Goal: Communication & Community: Answer question/provide support

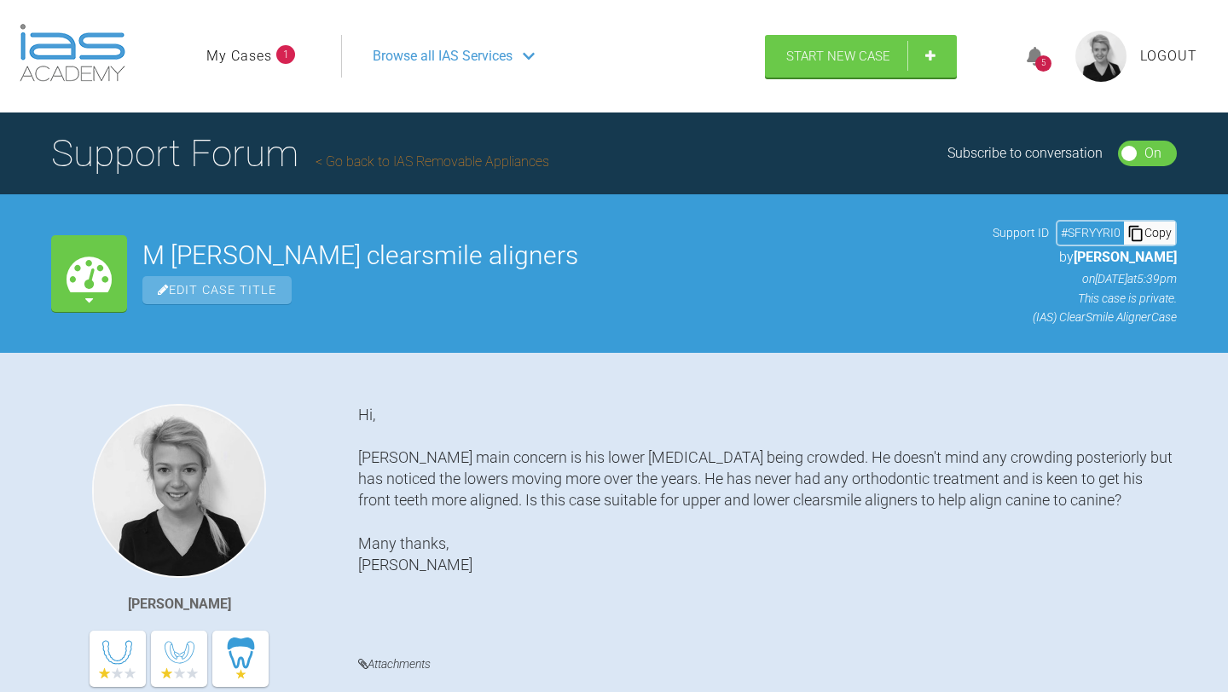
click at [247, 41] on ul "My Cases 1" at bounding box center [273, 56] width 135 height 43
click at [258, 65] on link "My Cases" at bounding box center [239, 56] width 66 height 22
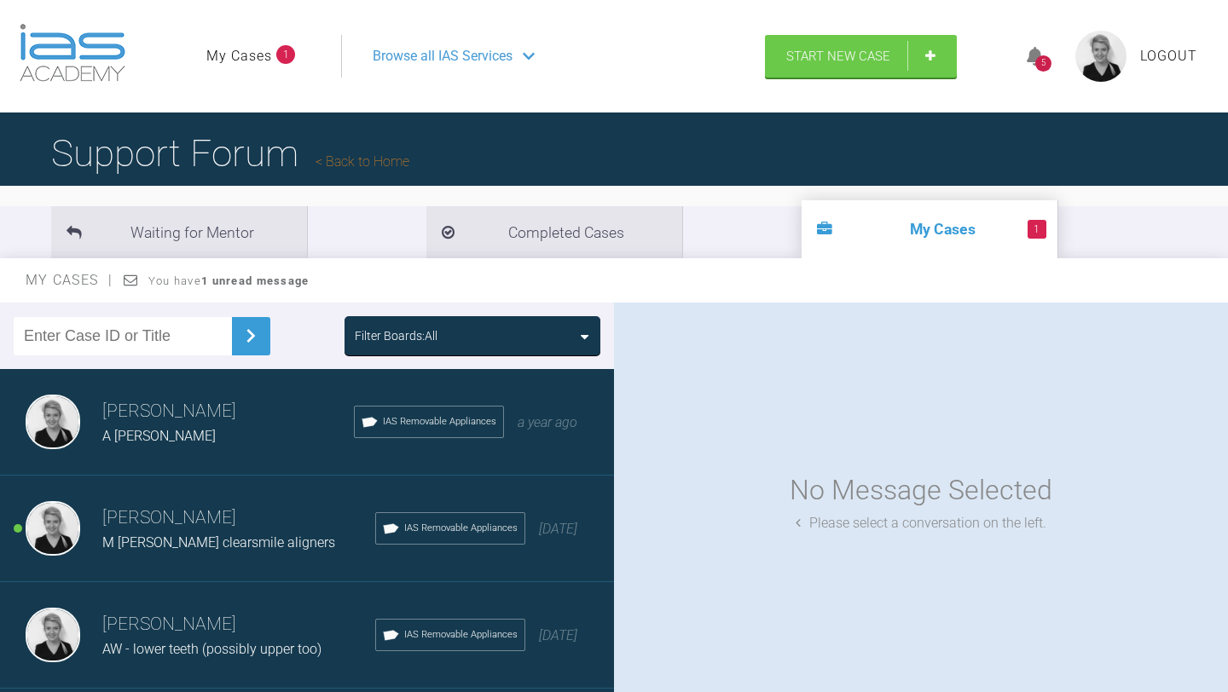
click at [222, 506] on h3 "[PERSON_NAME]" at bounding box center [238, 518] width 273 height 29
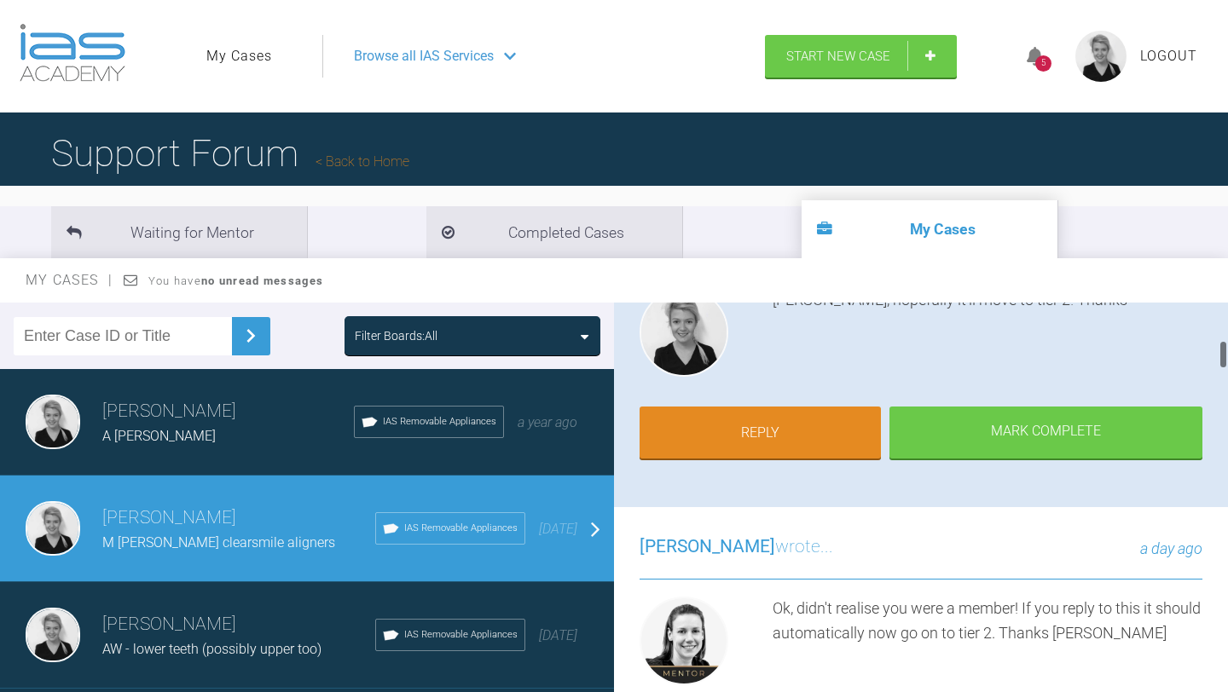
scroll to position [81, 0]
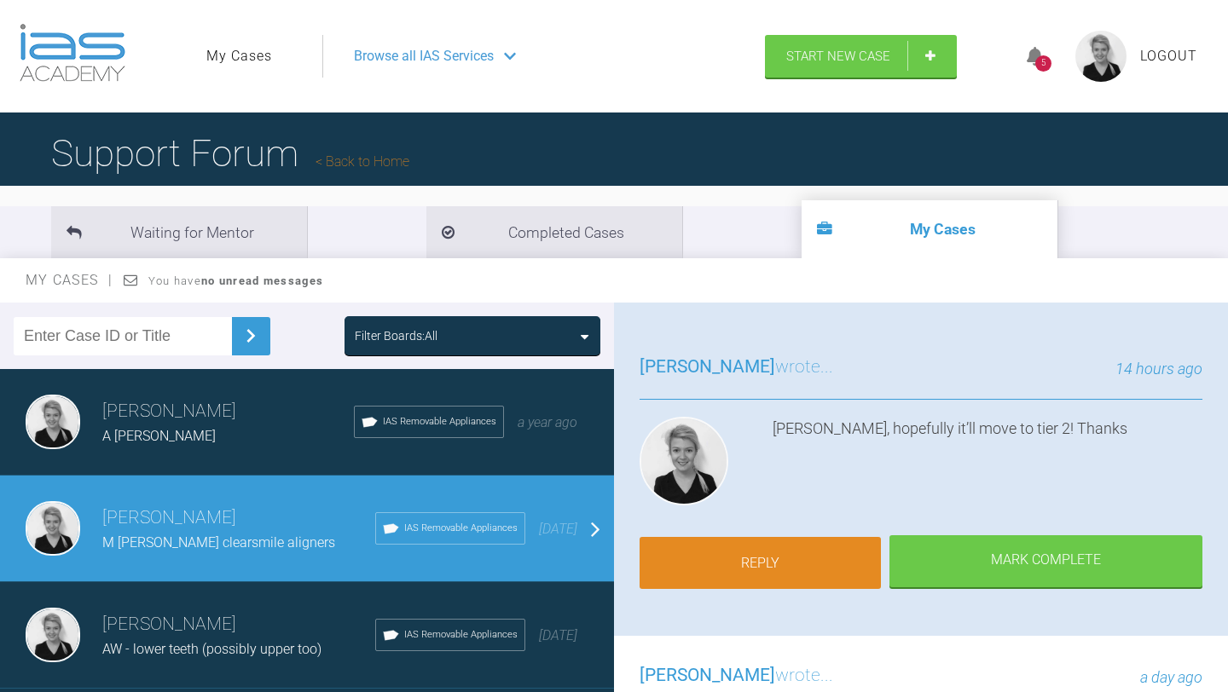
click at [809, 555] on link "Reply" at bounding box center [759, 563] width 241 height 53
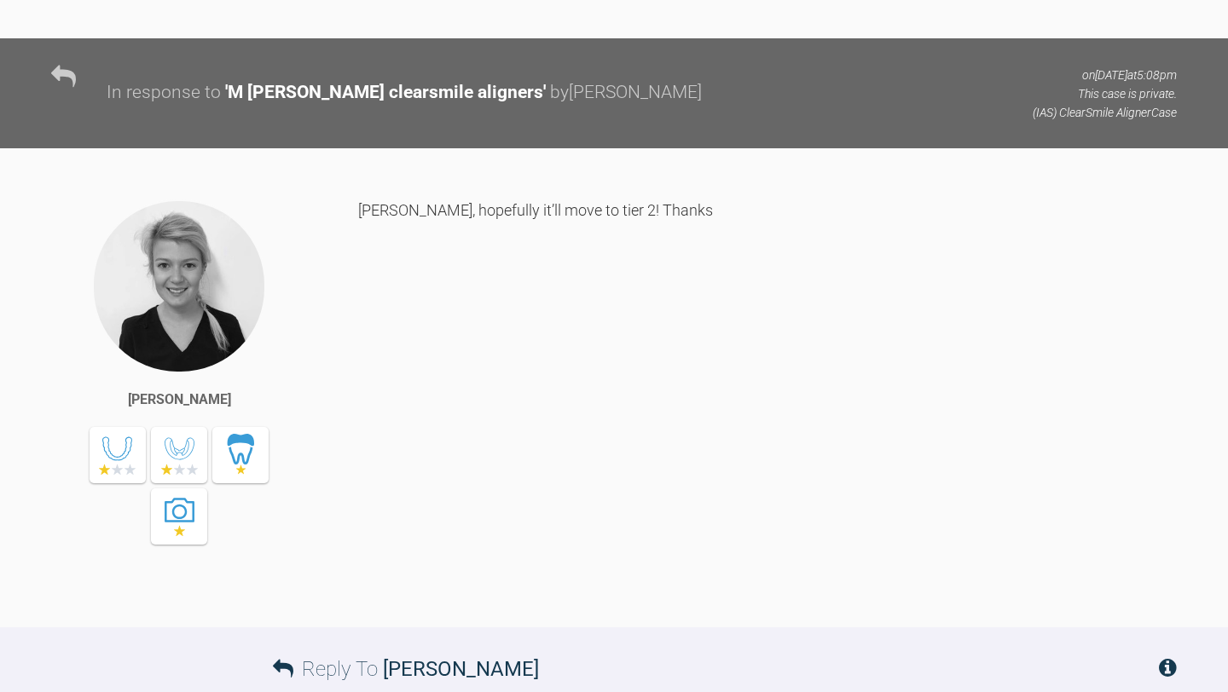
scroll to position [8254, 0]
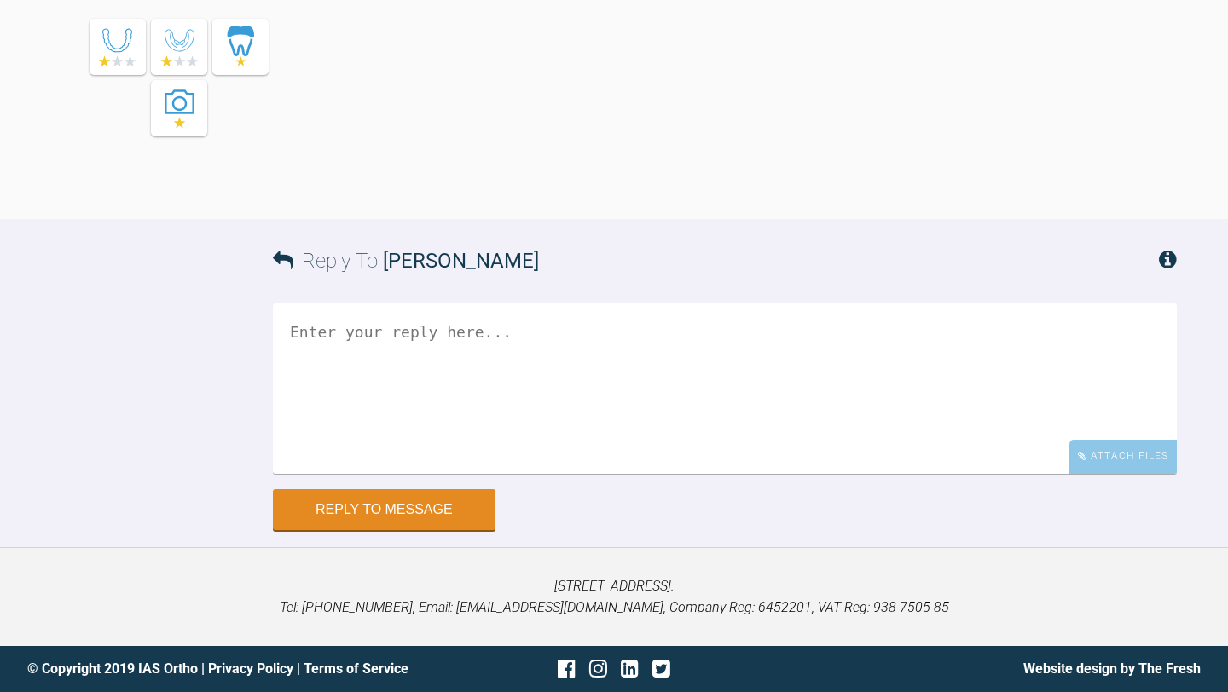
click at [638, 384] on textarea at bounding box center [725, 388] width 904 height 171
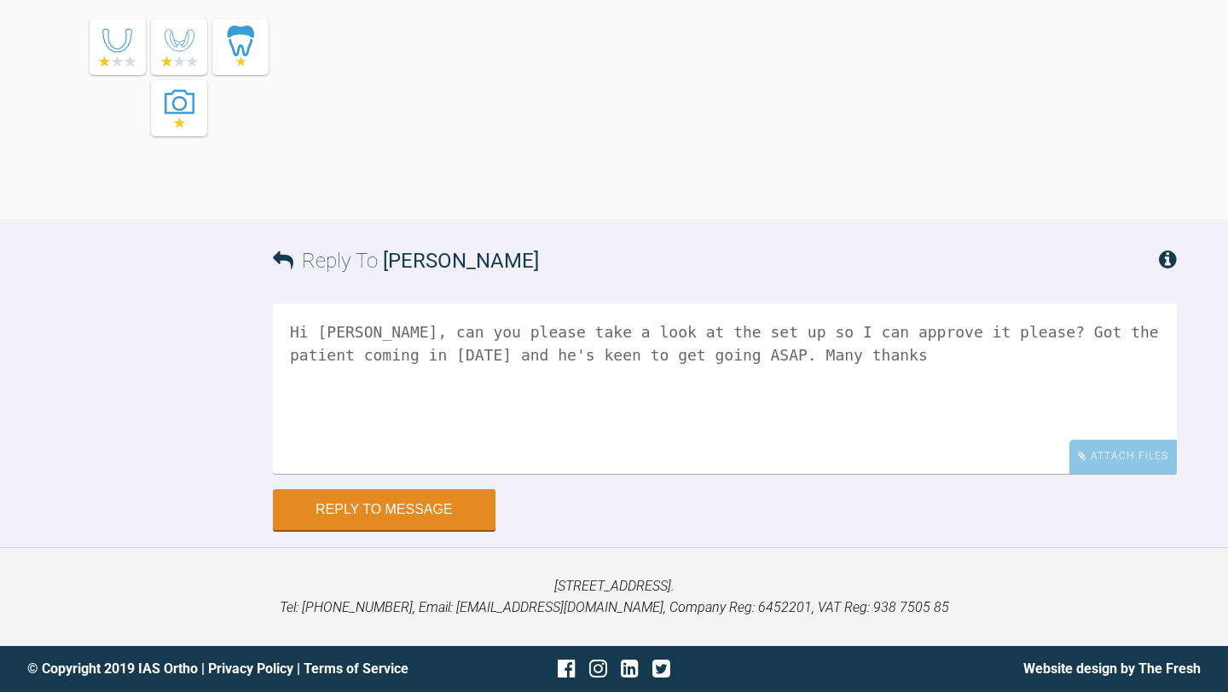
click at [910, 332] on textarea "Hi [PERSON_NAME], can you please take a look at the set up so I can approve it …" at bounding box center [725, 388] width 904 height 171
click at [1150, 335] on textarea "Hi [PERSON_NAME], can you please take a look at the set up so I can approve/mak…" at bounding box center [725, 388] width 904 height 171
click at [759, 390] on textarea "Hi [PERSON_NAME], can you please take a look at the set up so I can approve/mak…" at bounding box center [725, 388] width 904 height 171
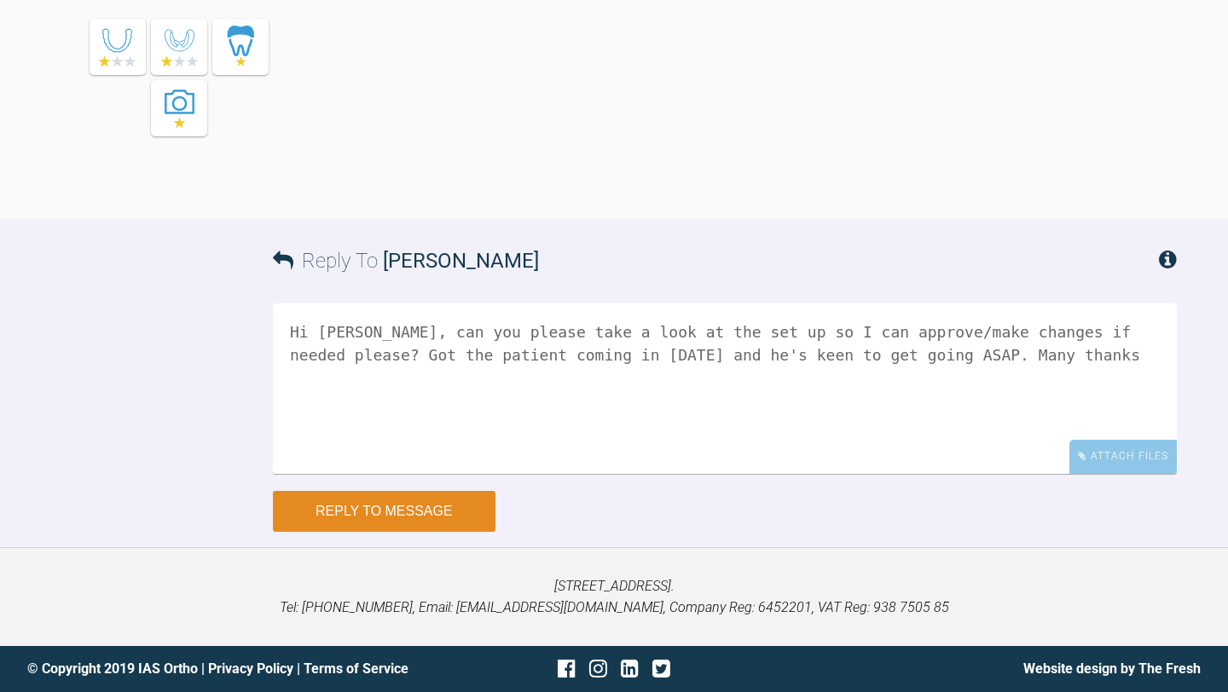
type textarea "Hi [PERSON_NAME], can you please take a look at the set up so I can approve/mak…"
click at [453, 510] on button "Reply to Message" at bounding box center [384, 511] width 223 height 41
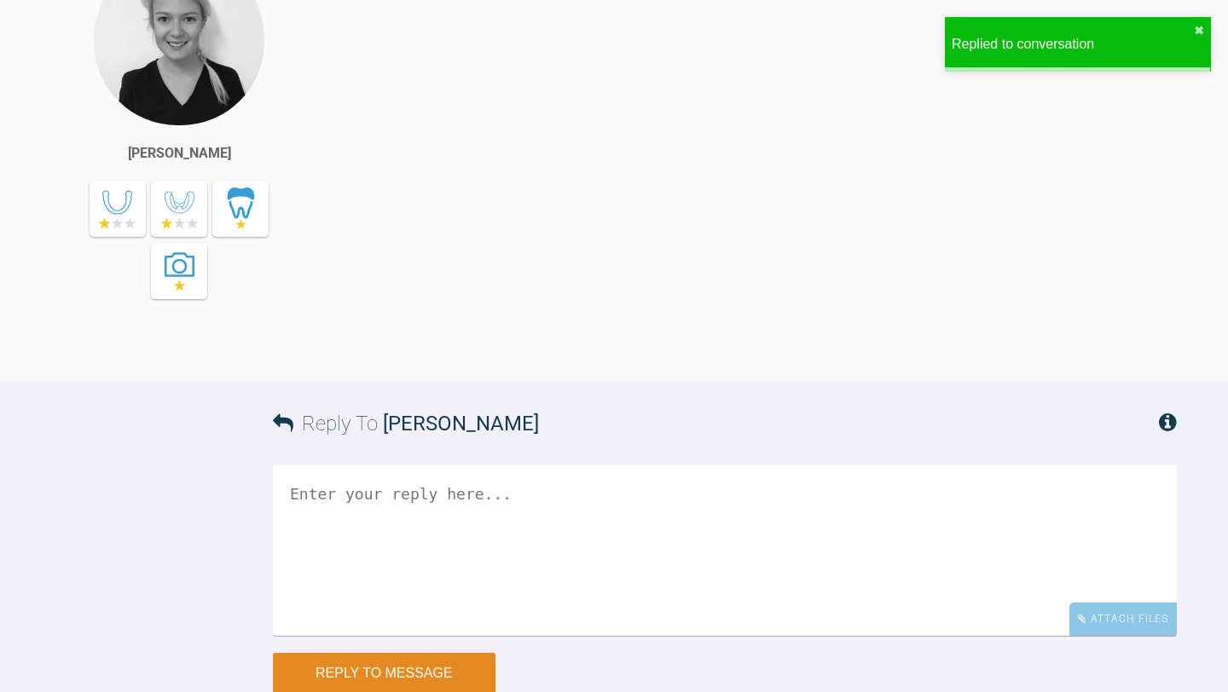
scroll to position [8627, 0]
